Goal: Task Accomplishment & Management: Manage account settings

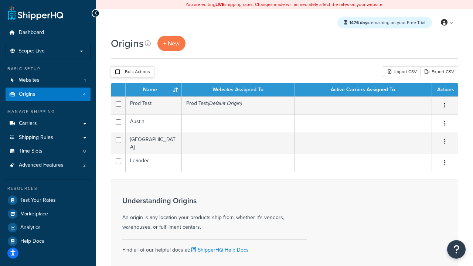
click at [117, 72] on input "checkbox" at bounding box center [118, 72] width 6 height 6
checkbox input "true"
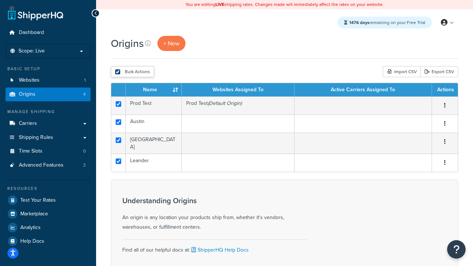
checkbox input "true"
click at [0, 0] on button "Delete" at bounding box center [0, 0] width 0 height 0
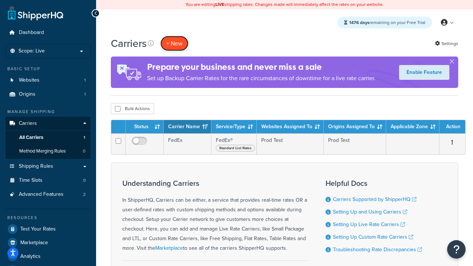
click at [174, 43] on button "+ New" at bounding box center [174, 43] width 28 height 15
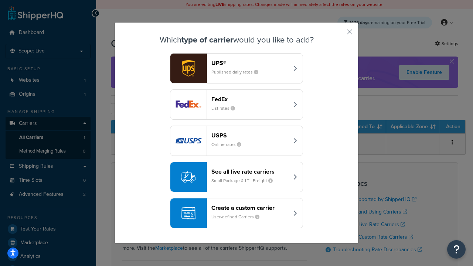
click at [236, 105] on div "FedEx List rates" at bounding box center [249, 105] width 77 height 18
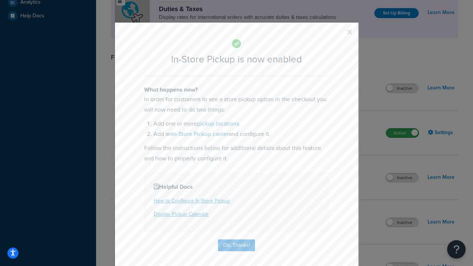
scroll to position [253, 0]
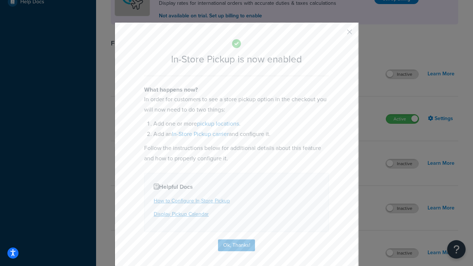
click at [338, 34] on button "button" at bounding box center [339, 35] width 2 height 2
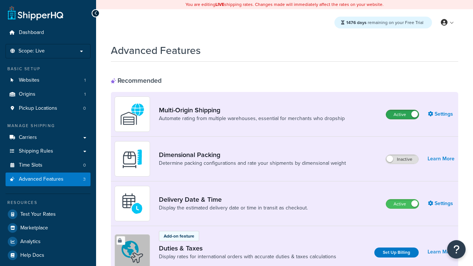
click at [402, 115] on label "Active" at bounding box center [402, 114] width 33 height 9
click at [402, 204] on label "Active" at bounding box center [402, 203] width 33 height 9
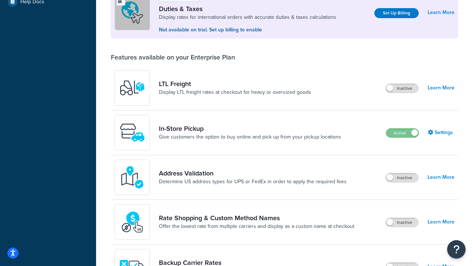
scroll to position [225, 0]
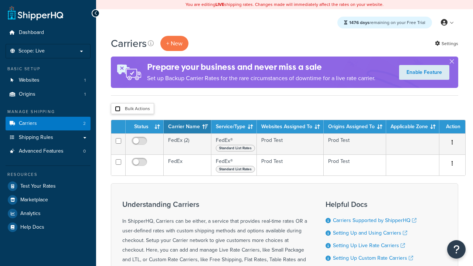
click at [117, 109] on input "checkbox" at bounding box center [118, 109] width 6 height 6
checkbox input "true"
click at [0, 0] on button "Delete" at bounding box center [0, 0] width 0 height 0
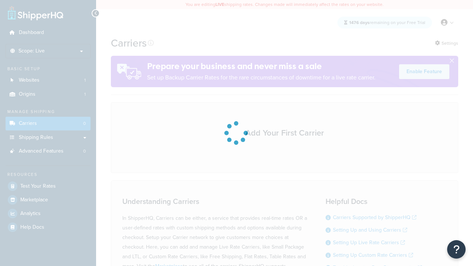
scroll to position [65, 0]
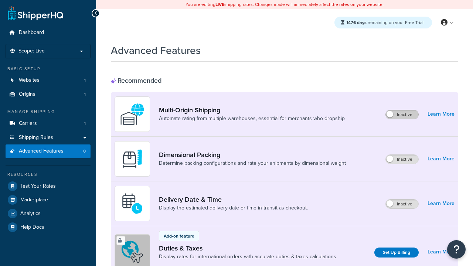
click at [402, 115] on label "Inactive" at bounding box center [402, 114] width 33 height 9
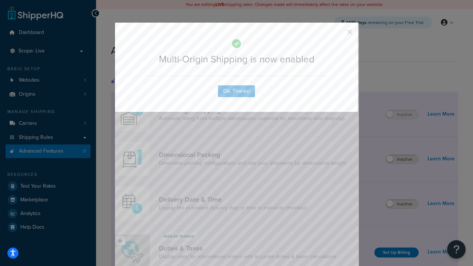
click at [338, 34] on button "button" at bounding box center [339, 35] width 2 height 2
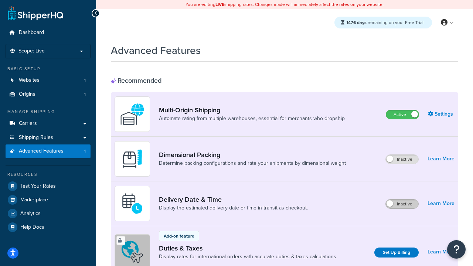
click at [402, 204] on label "Inactive" at bounding box center [402, 203] width 33 height 9
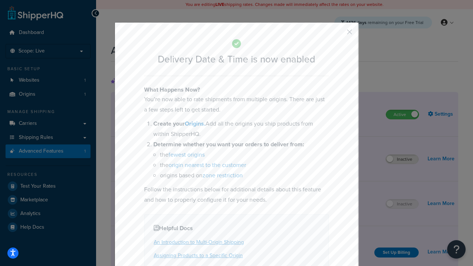
click at [338, 34] on button "button" at bounding box center [339, 35] width 2 height 2
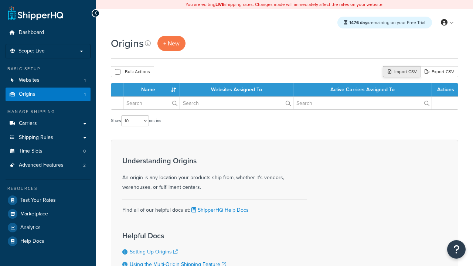
click at [400, 72] on div "Import CSV" at bounding box center [402, 71] width 38 height 11
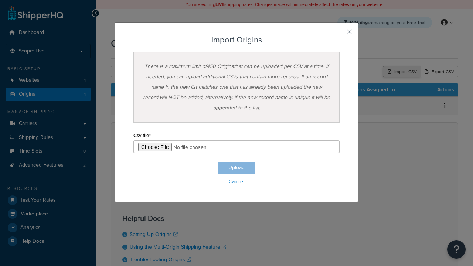
type input "C:\fakepath\importOriginsSuccess.csv"
click at [236, 168] on button "Upload" at bounding box center [236, 168] width 37 height 12
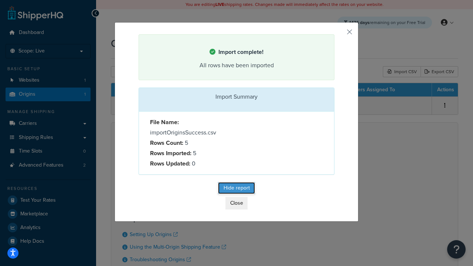
click at [236, 189] on button "Hide report" at bounding box center [236, 188] width 37 height 12
